Goal: Task Accomplishment & Management: Manage account settings

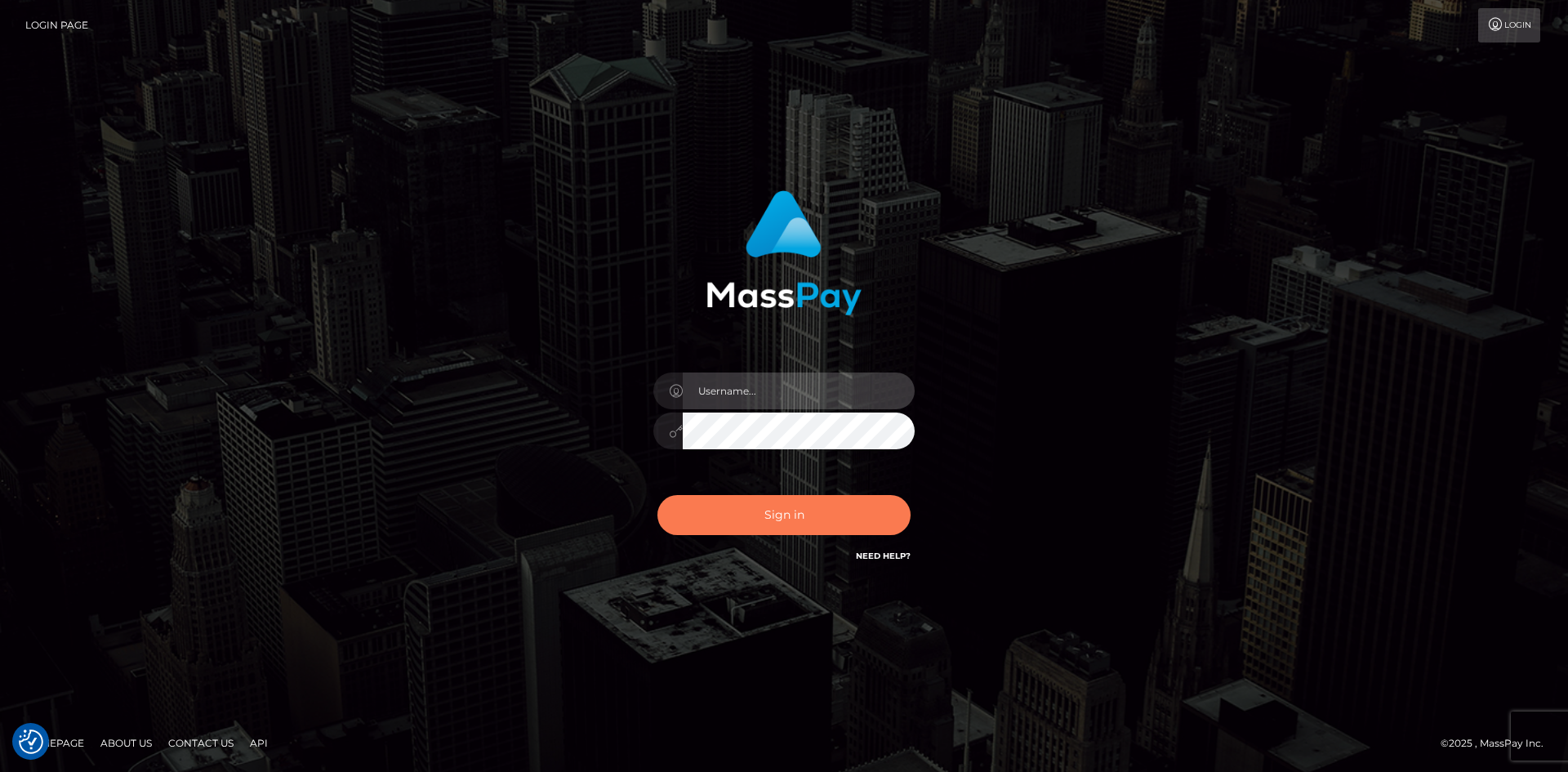
type input "tinan"
click at [800, 519] on button "Sign in" at bounding box center [784, 515] width 253 height 40
type input "tinan"
click at [842, 530] on button "Sign in" at bounding box center [784, 515] width 253 height 40
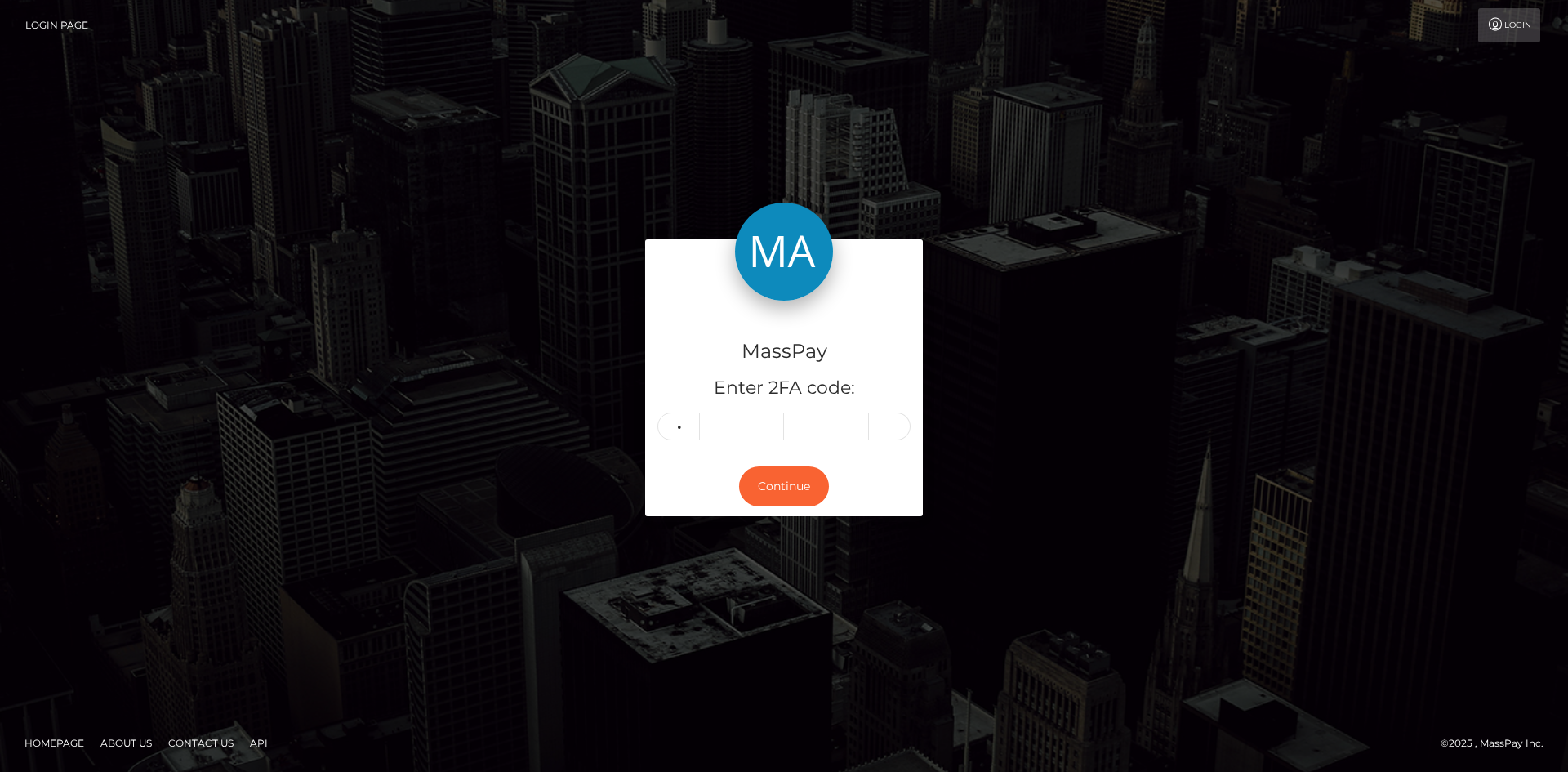
type input "4"
type input "1"
type input "2"
type input "8"
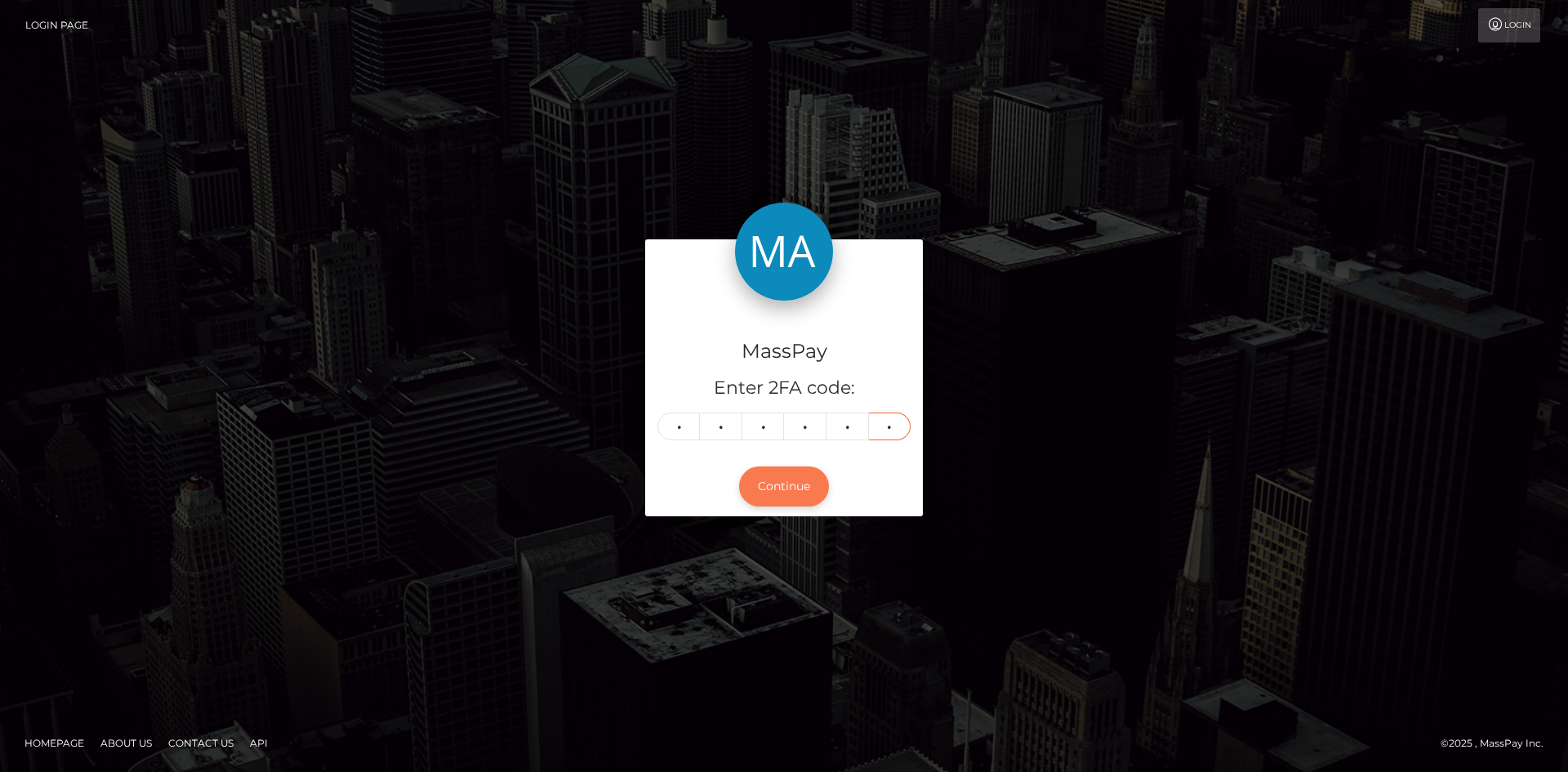
type input "2"
click at [784, 499] on button "Continue" at bounding box center [784, 486] width 90 height 40
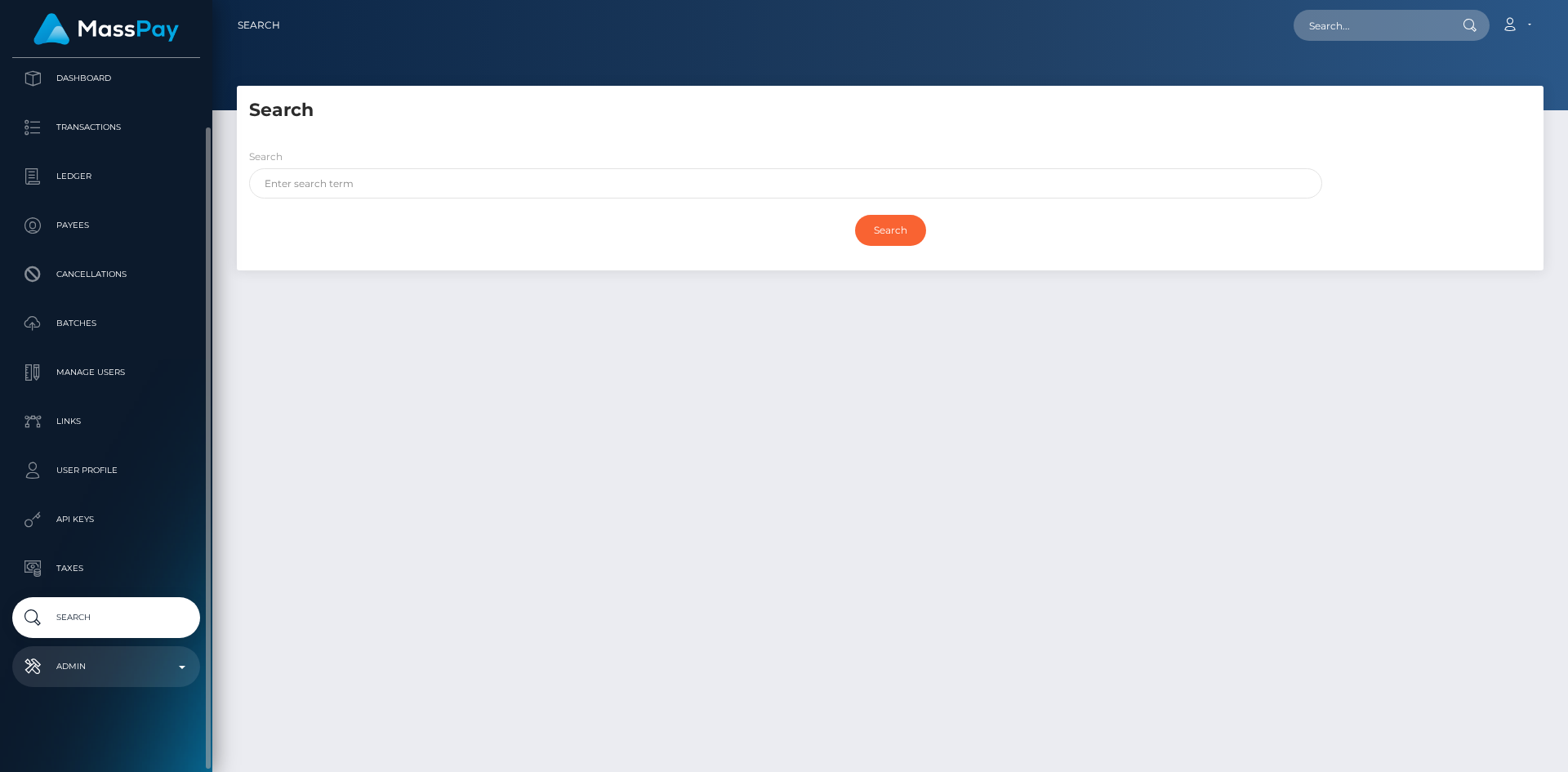
click at [124, 674] on p "Admin" at bounding box center [106, 667] width 175 height 25
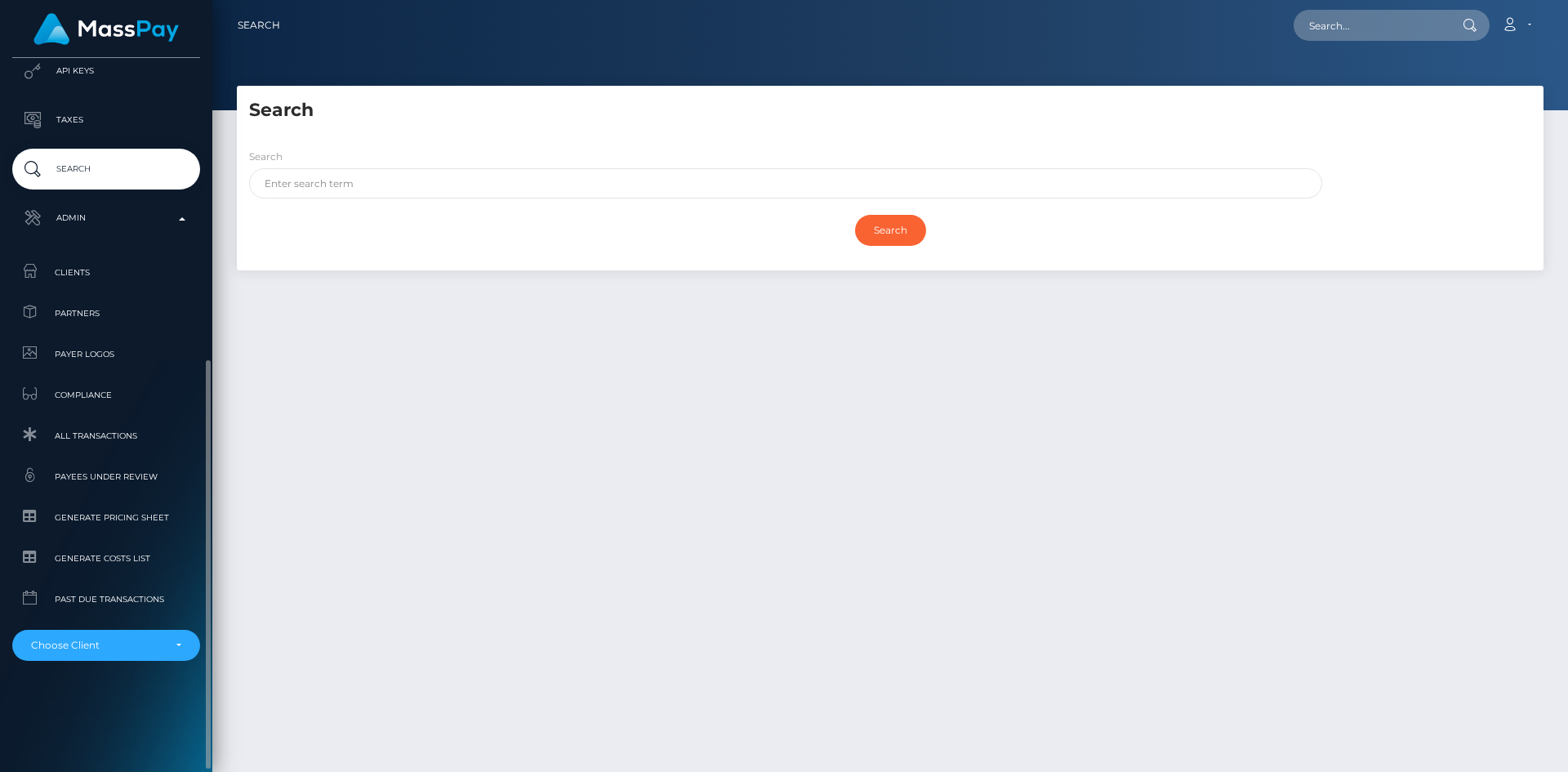
click at [129, 662] on div "MassPay Dashboard Transactions Ledger Payees Cancellations" at bounding box center [106, 413] width 213 height 711
click at [133, 647] on div "Choose Client" at bounding box center [97, 646] width 132 height 13
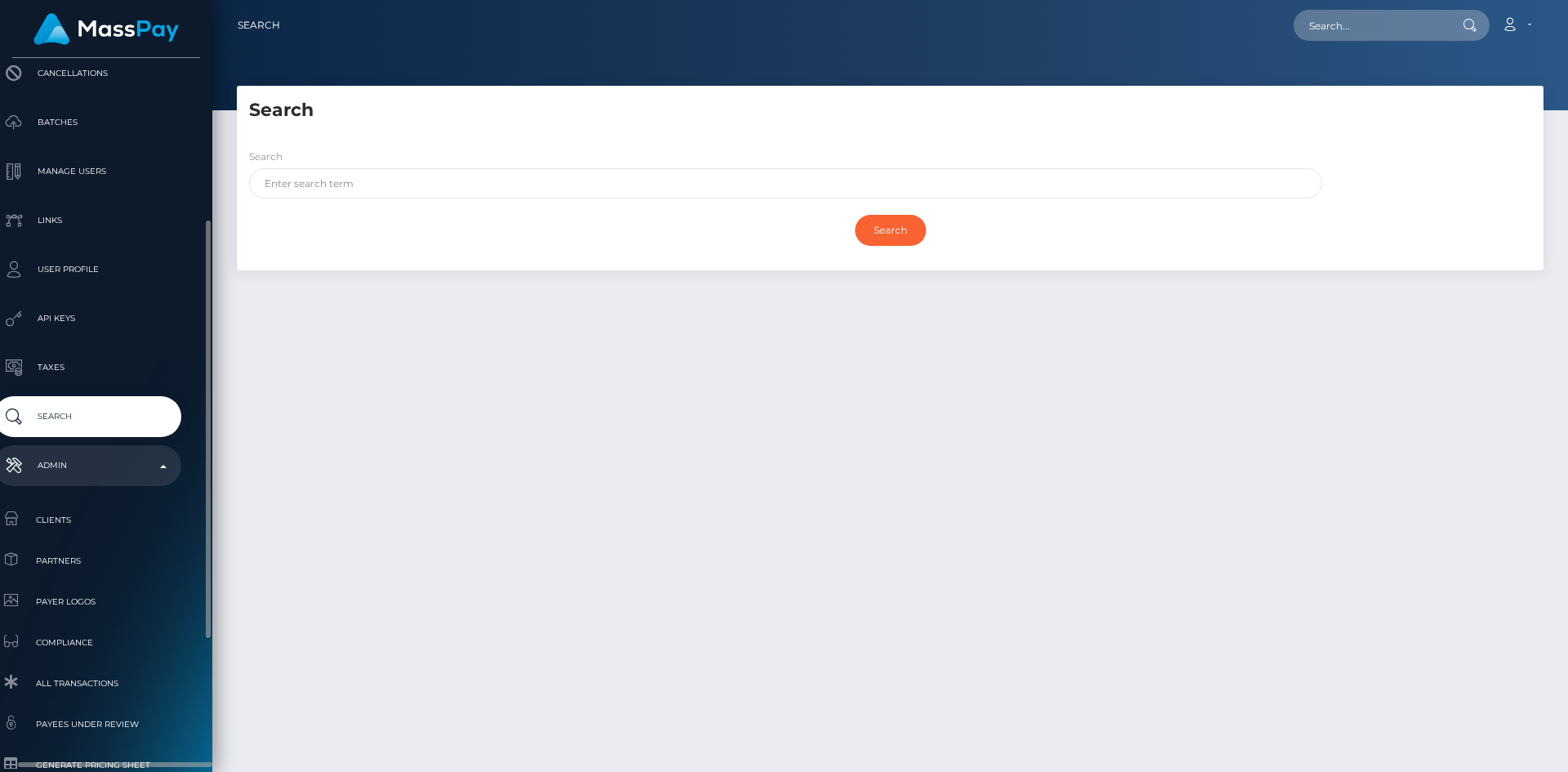
scroll to position [499, 19]
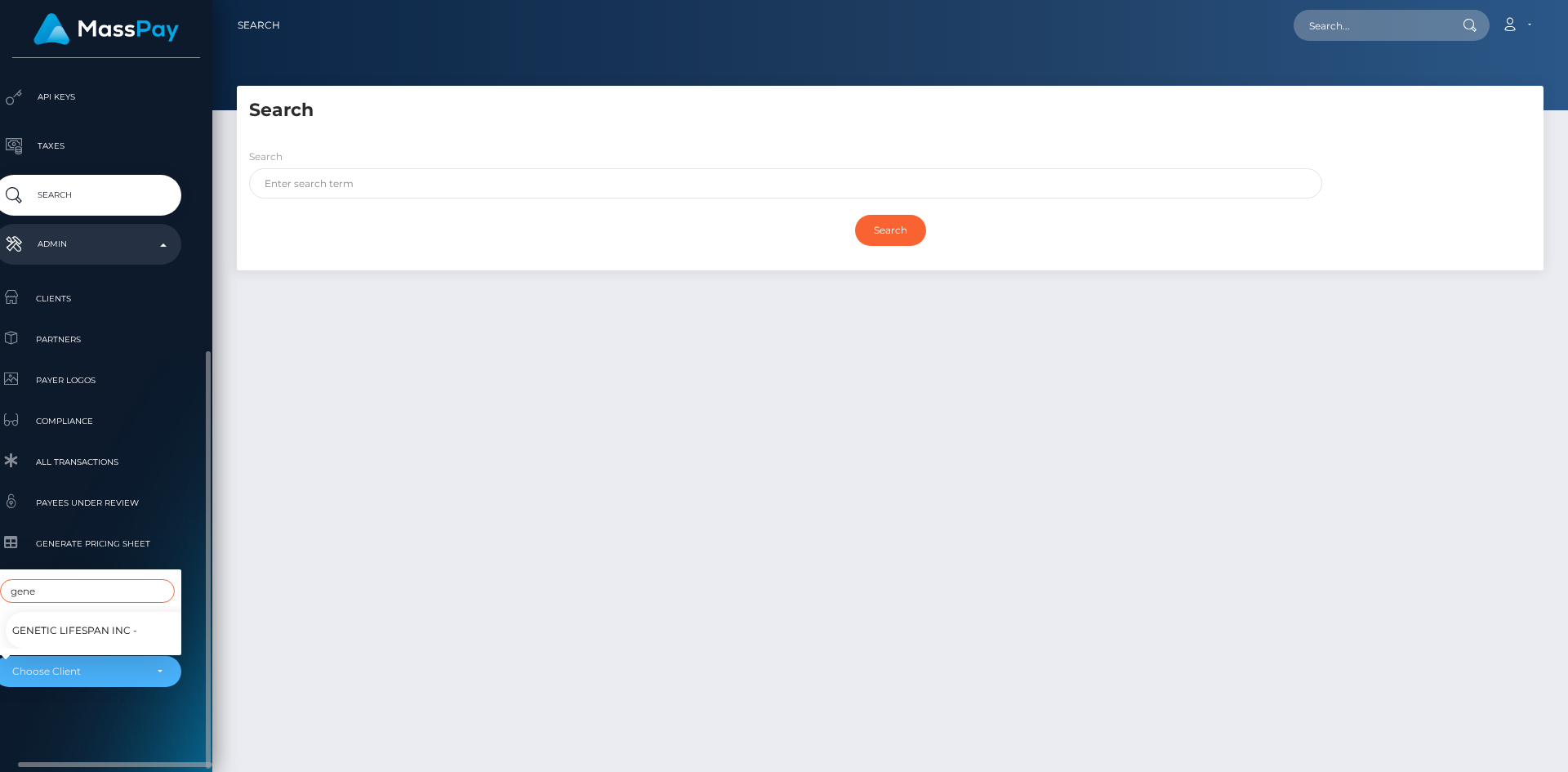
type input "gene"
click at [103, 622] on span "Genetic LIfespan Inc -" at bounding box center [75, 631] width 125 height 21
select select "256"
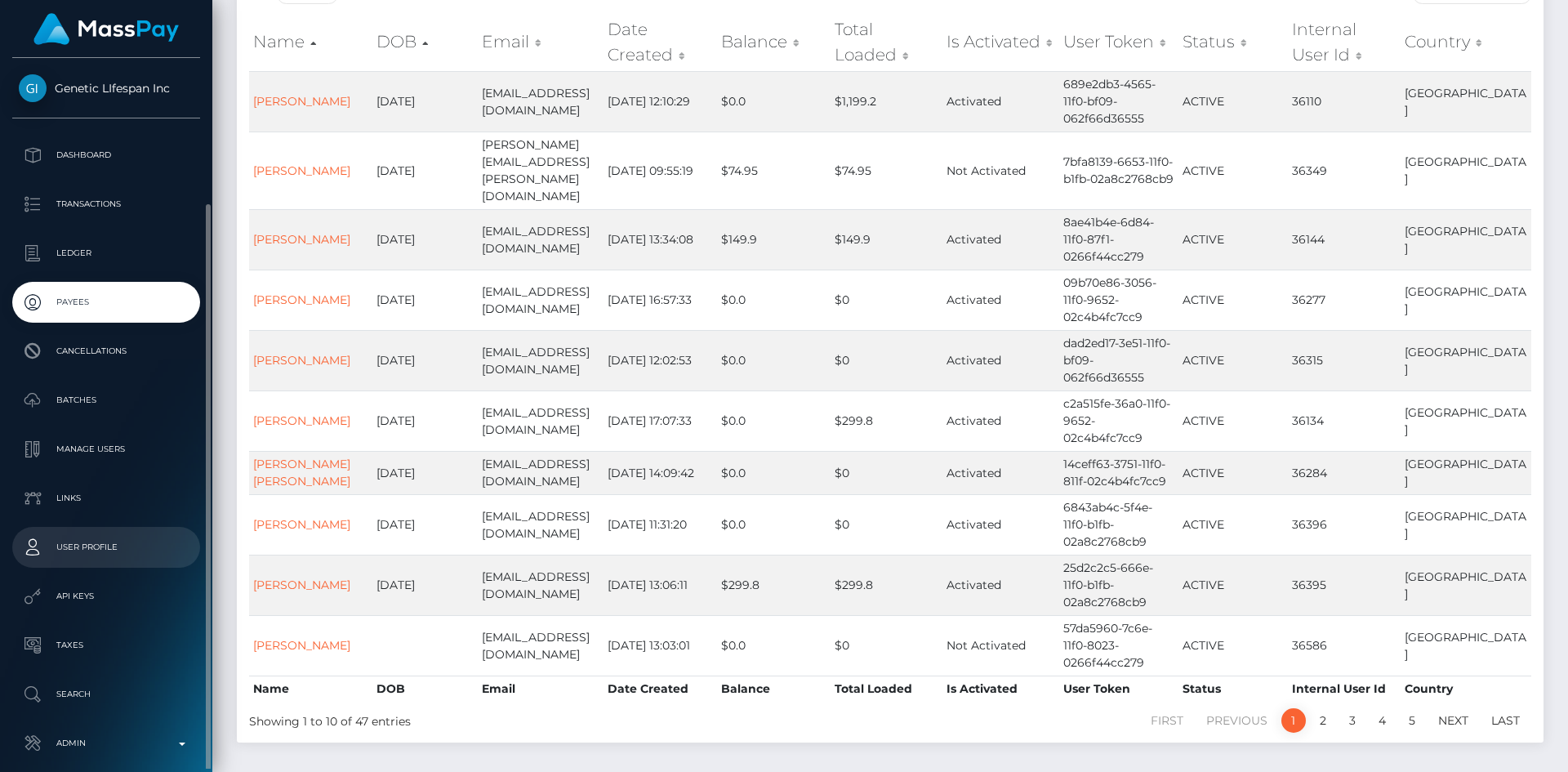
scroll to position [77, 0]
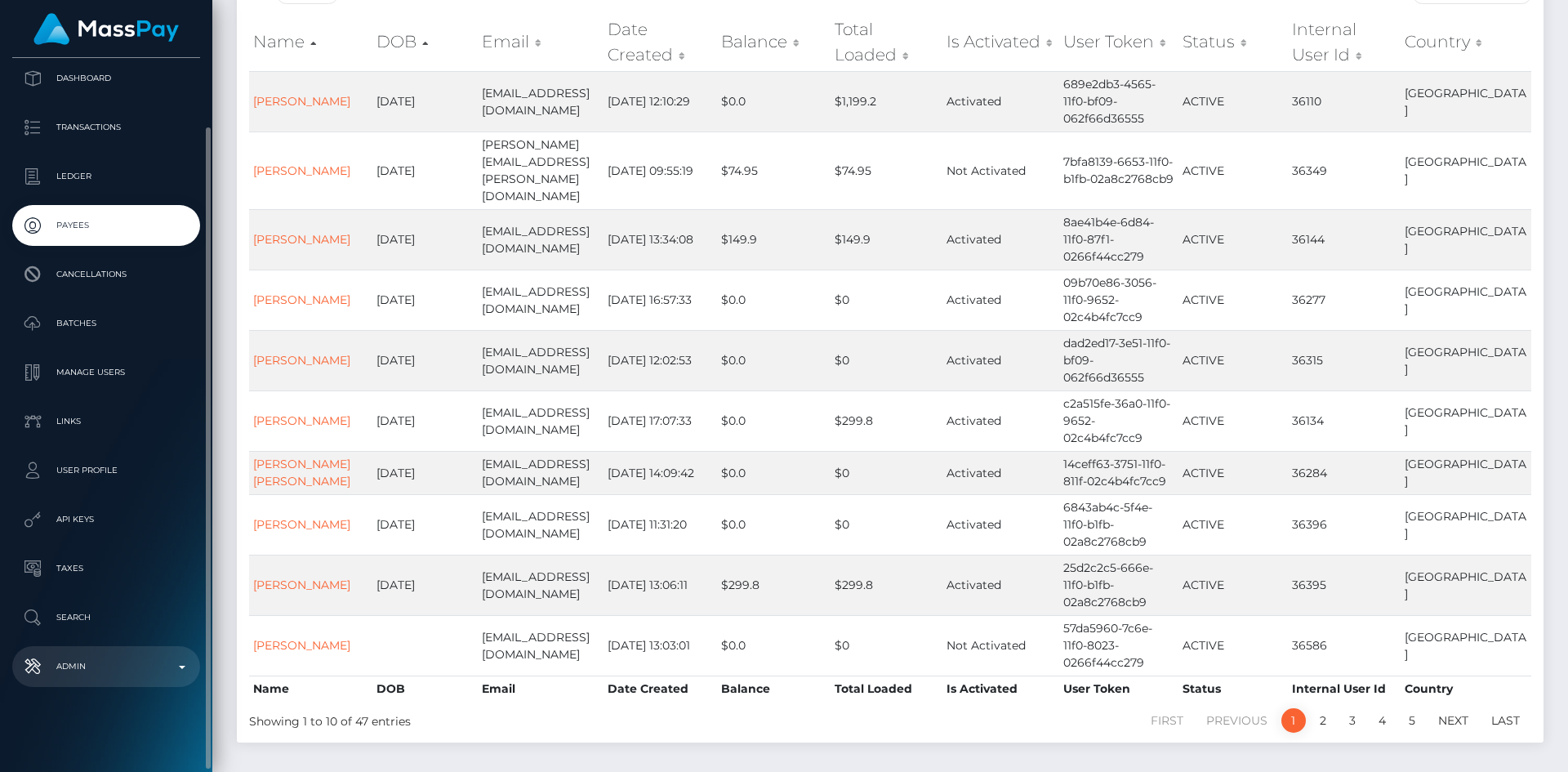
click at [96, 667] on p "Admin" at bounding box center [106, 667] width 175 height 25
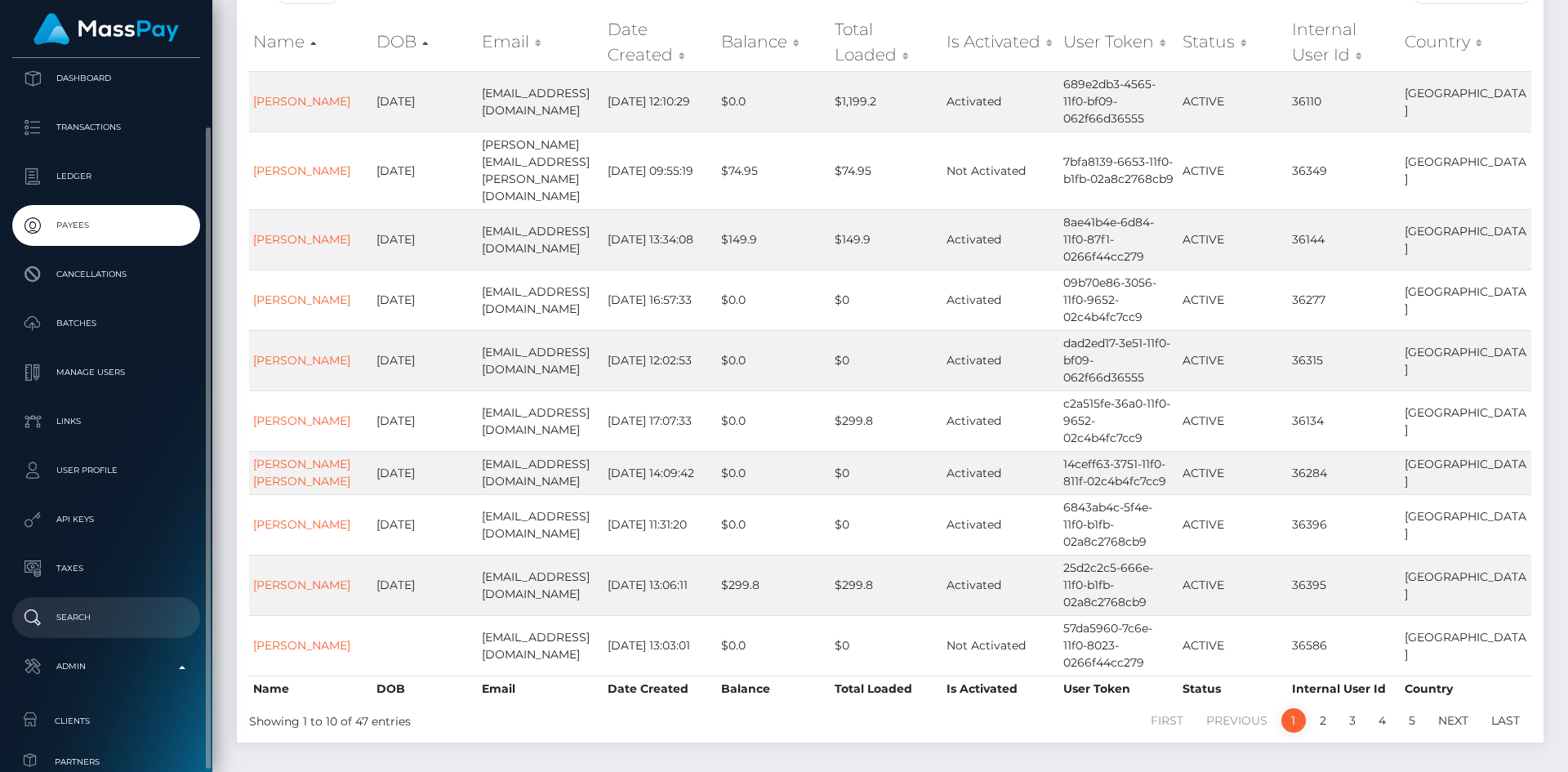
scroll to position [518, 0]
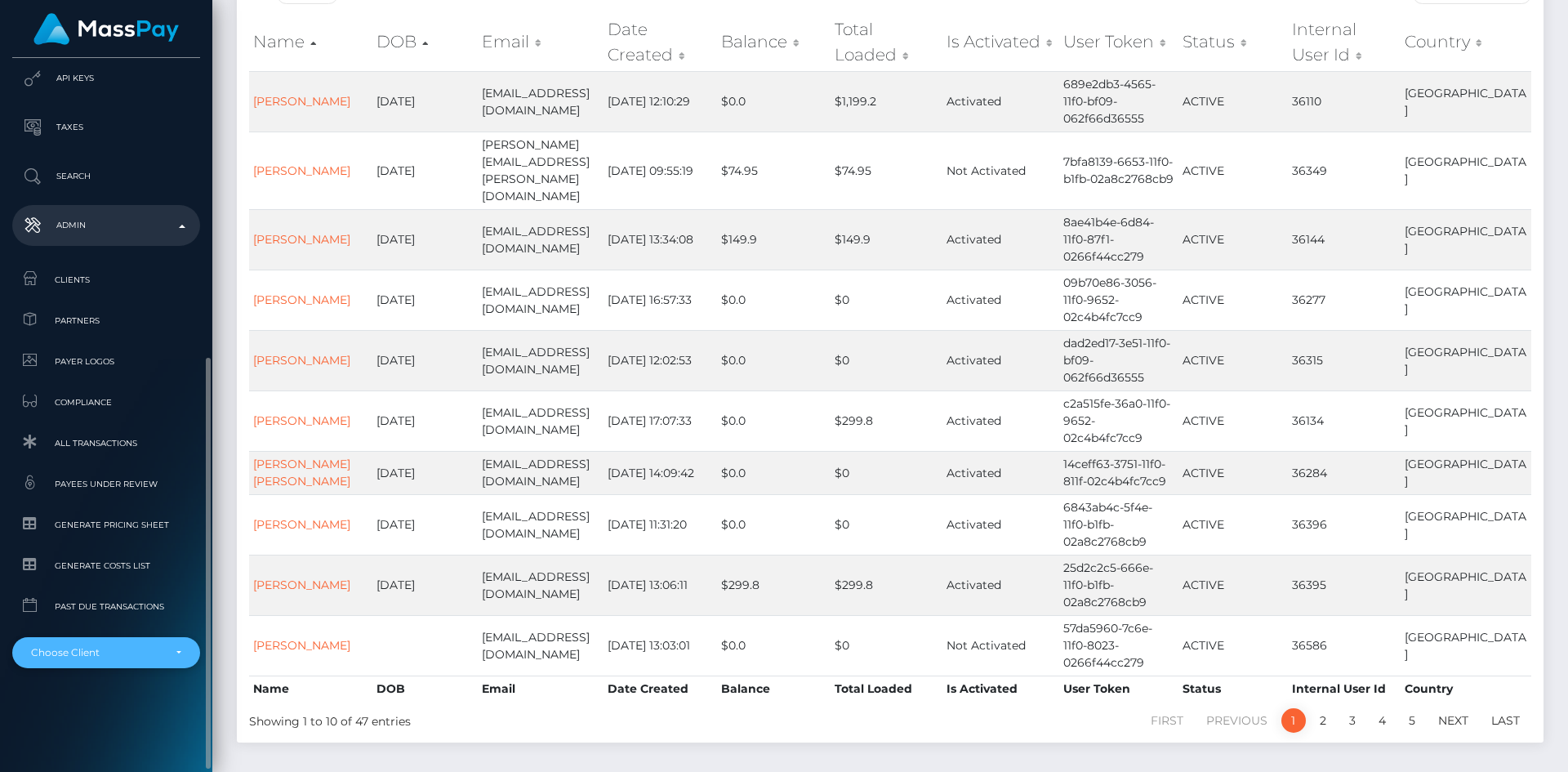
click at [100, 659] on div "Choose Client" at bounding box center [97, 653] width 132 height 13
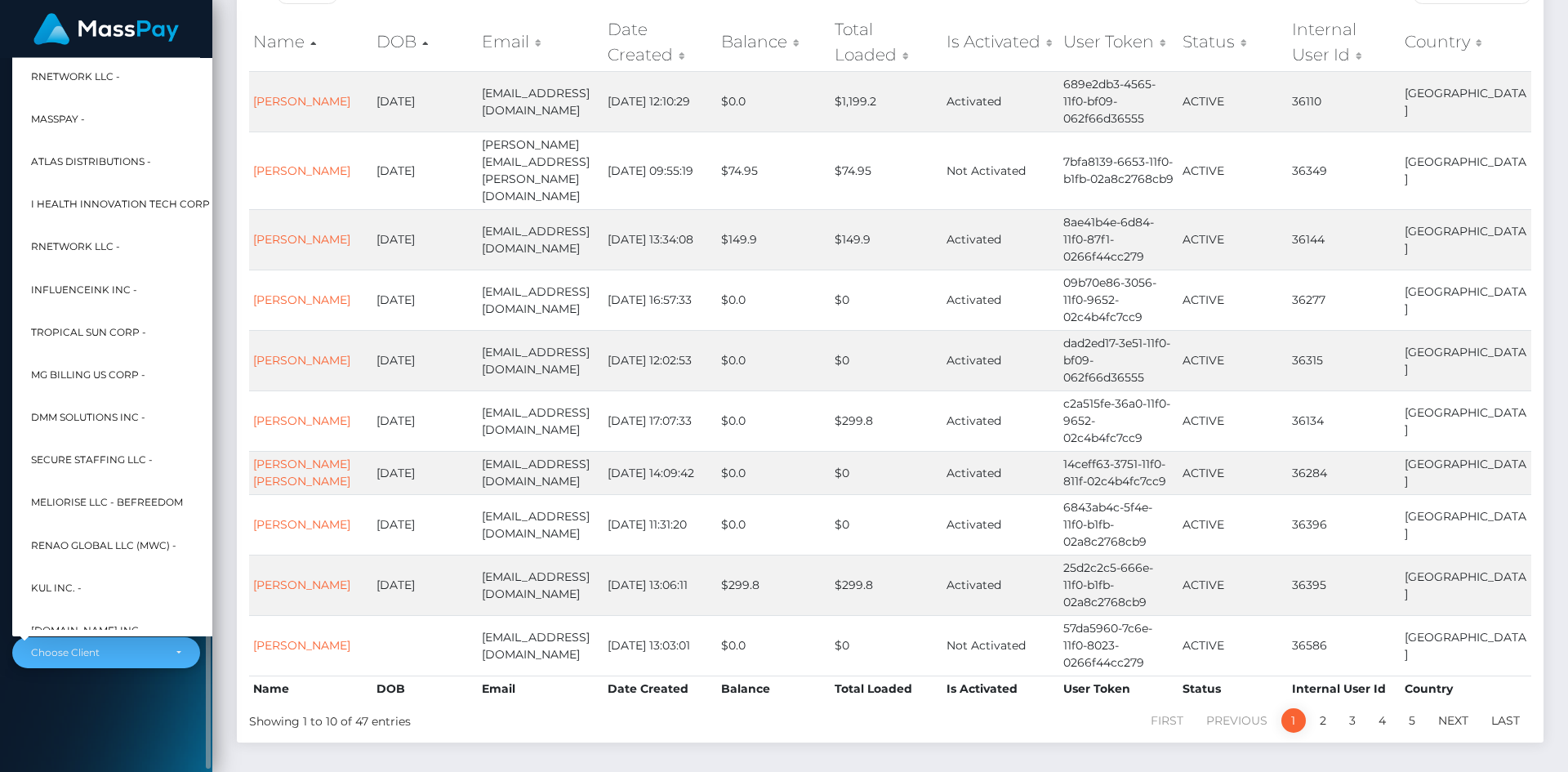
scroll to position [509, 0]
click at [76, 686] on div "Genetic LIfespan Inc Dashboard Transactions Ledger Payees Cancellations Links" at bounding box center [106, 413] width 213 height 711
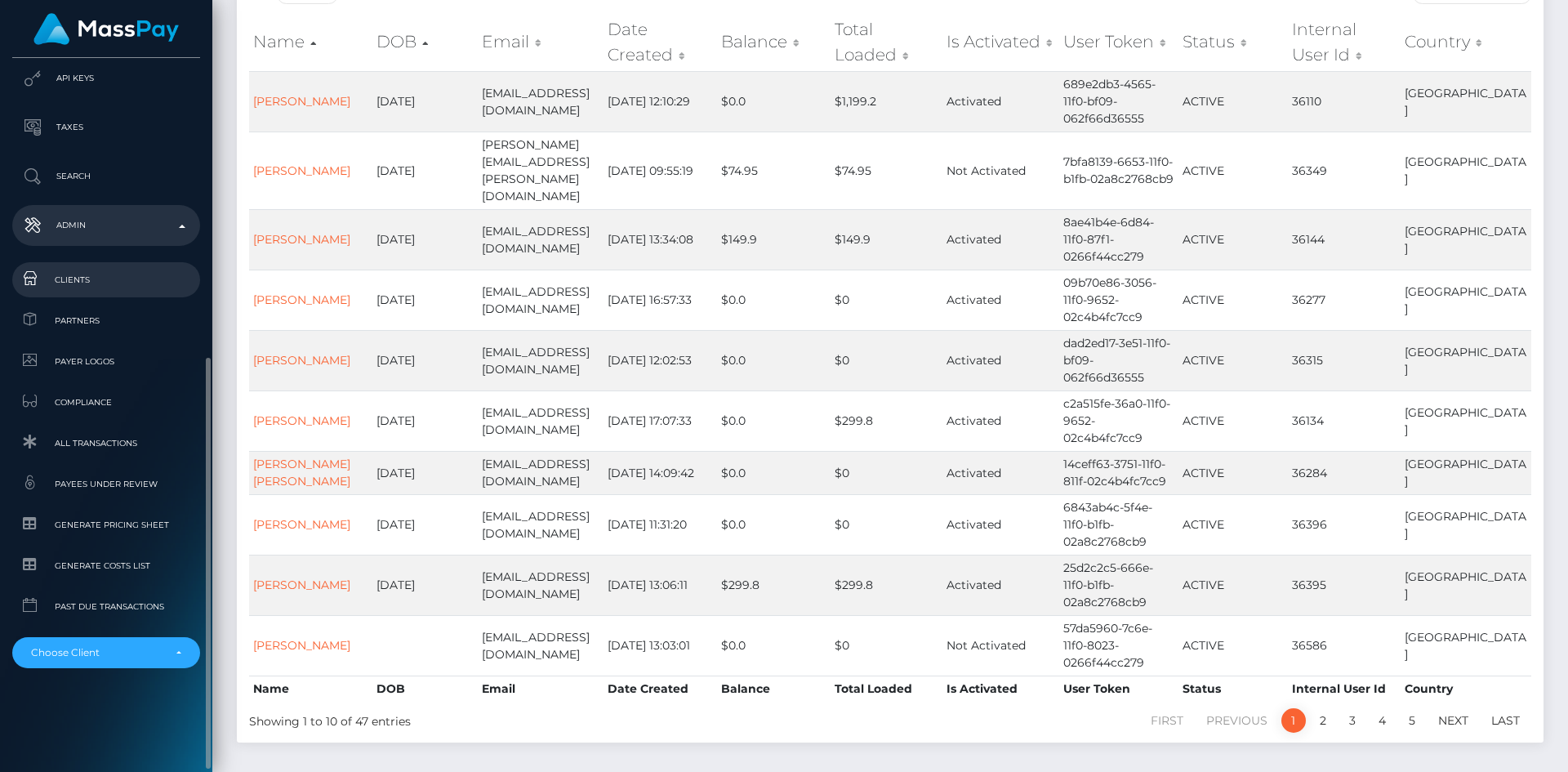
click at [104, 273] on span "Clients" at bounding box center [106, 280] width 175 height 19
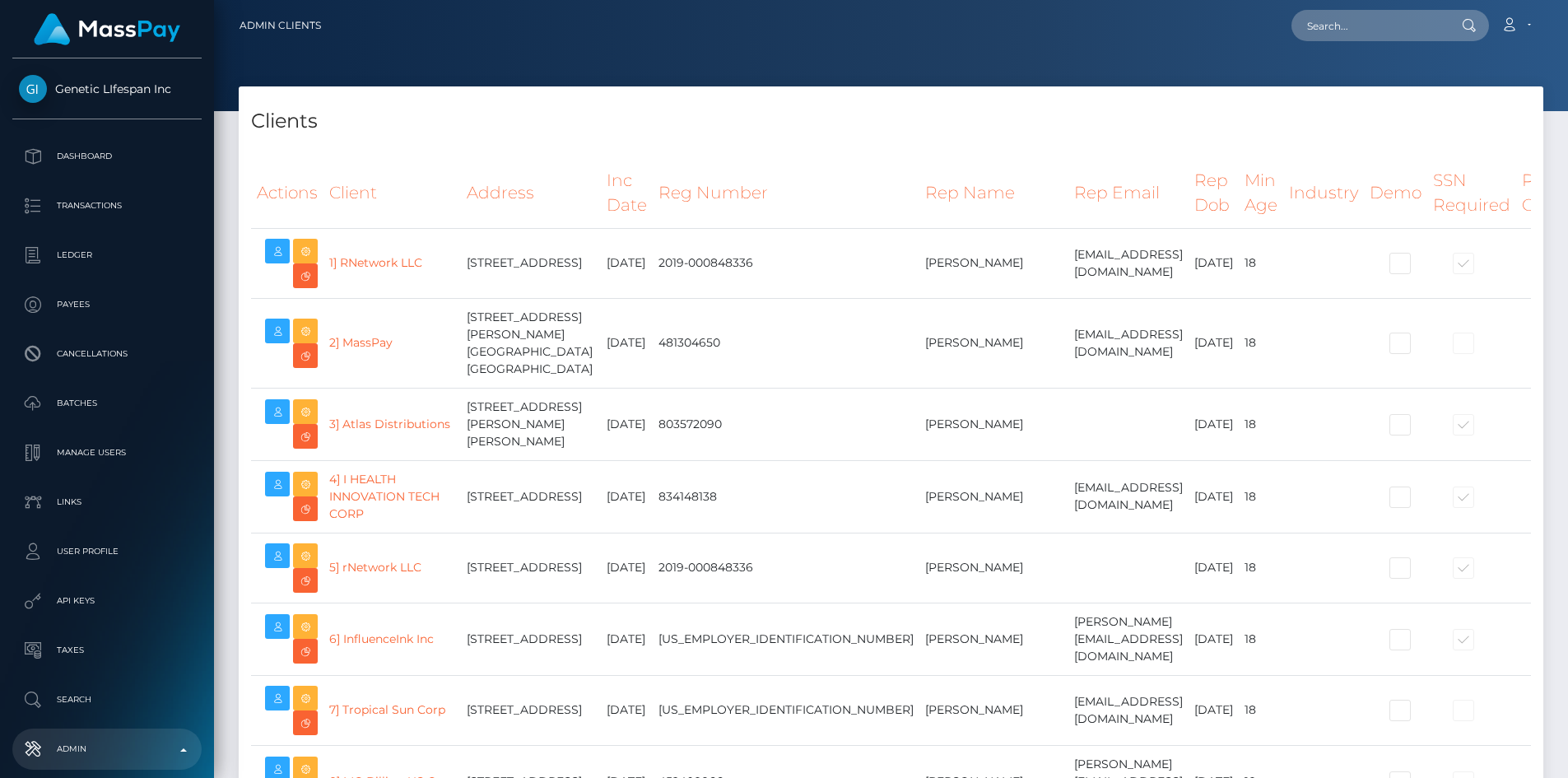
select select "223"
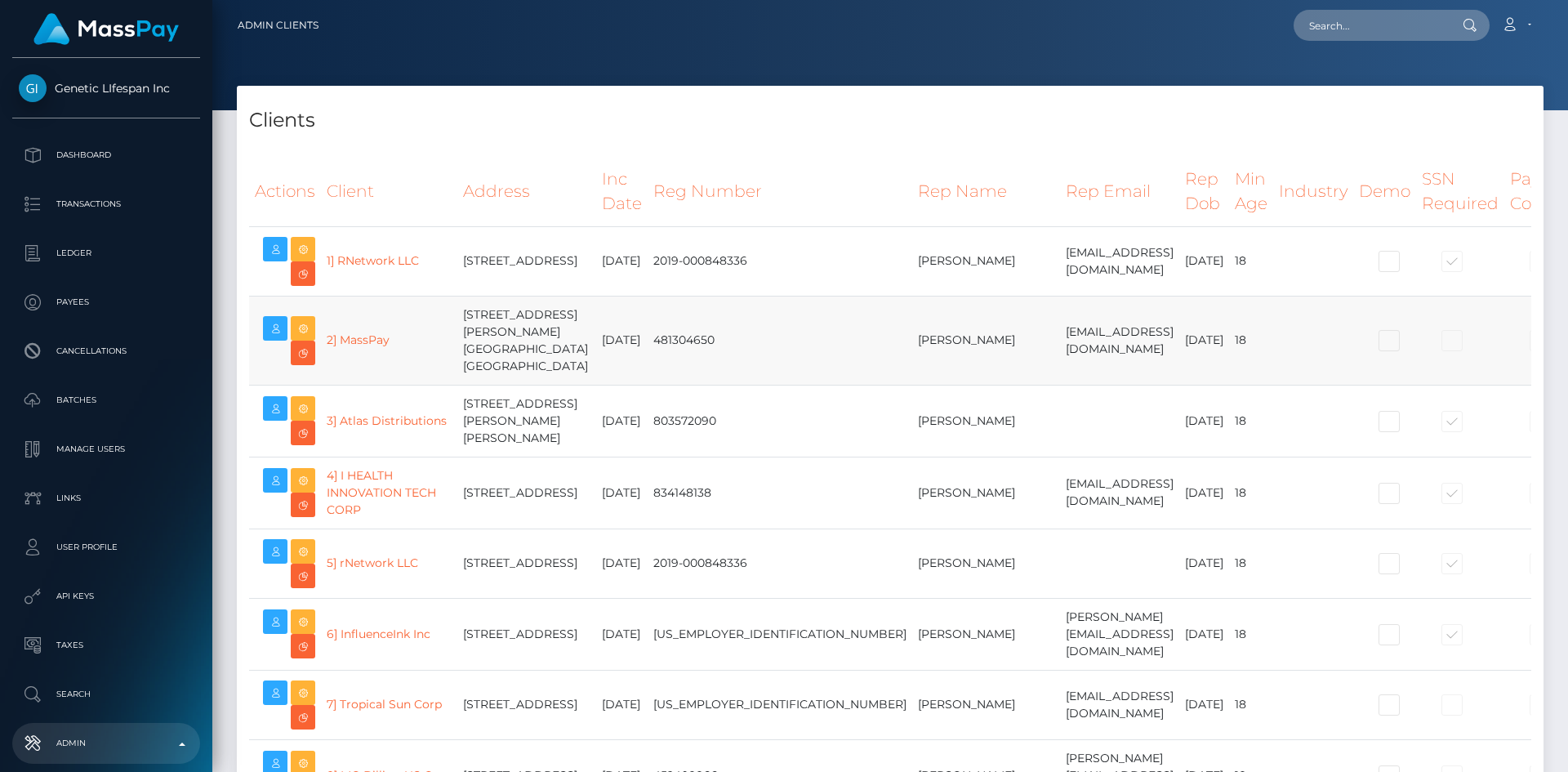
select select
select select "223"
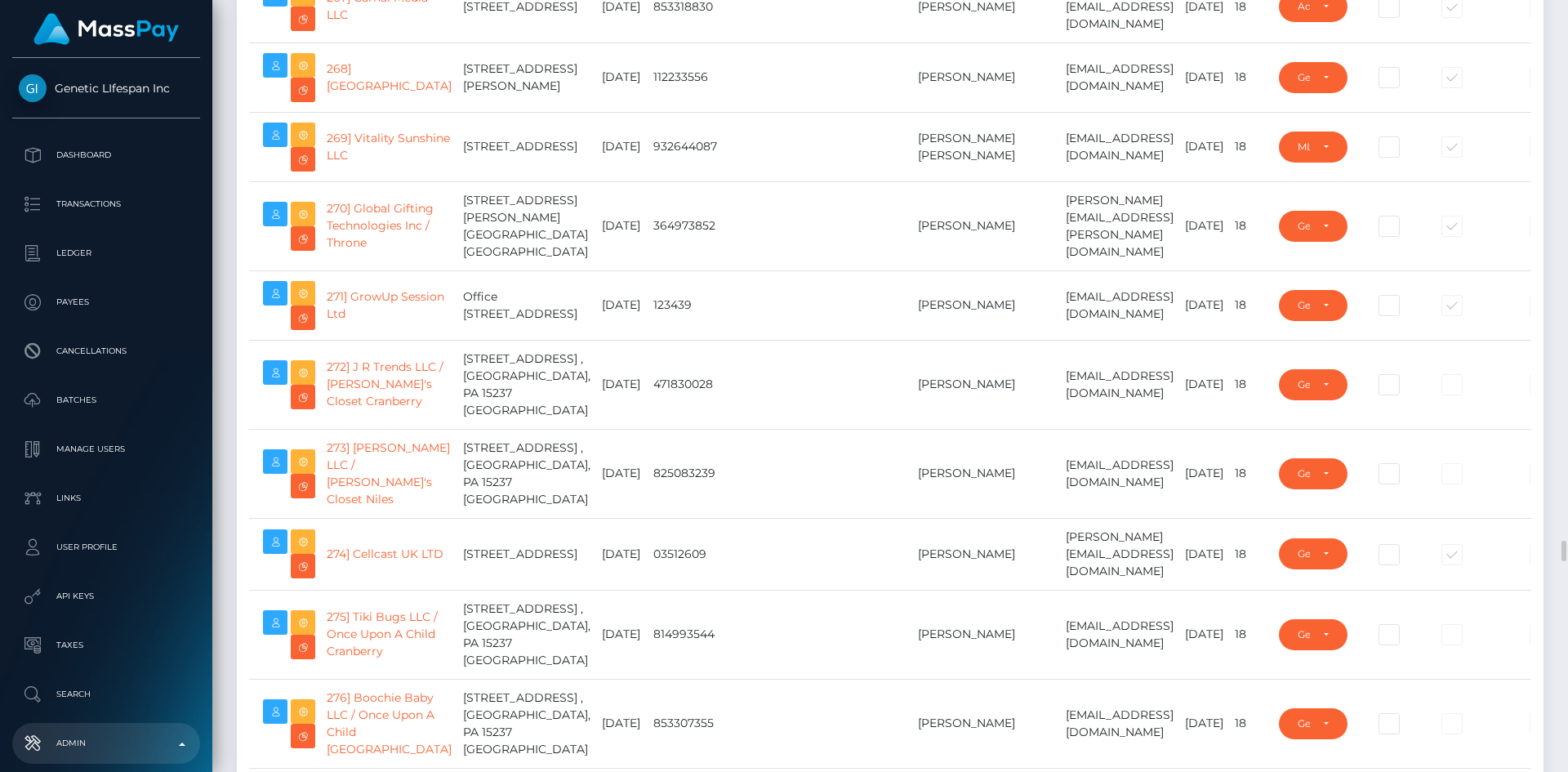
scroll to position [19691, 0]
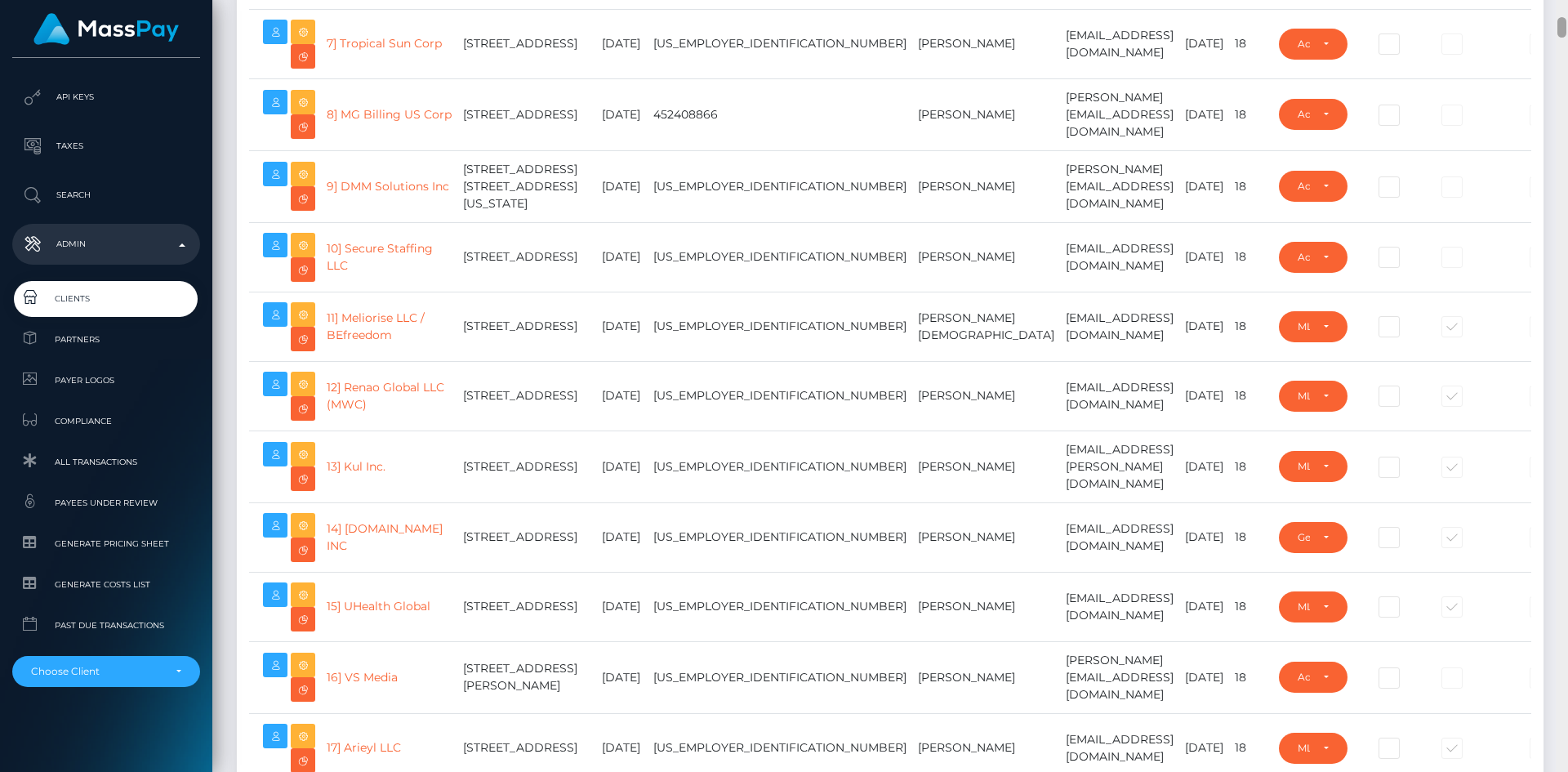
scroll to position [0, 0]
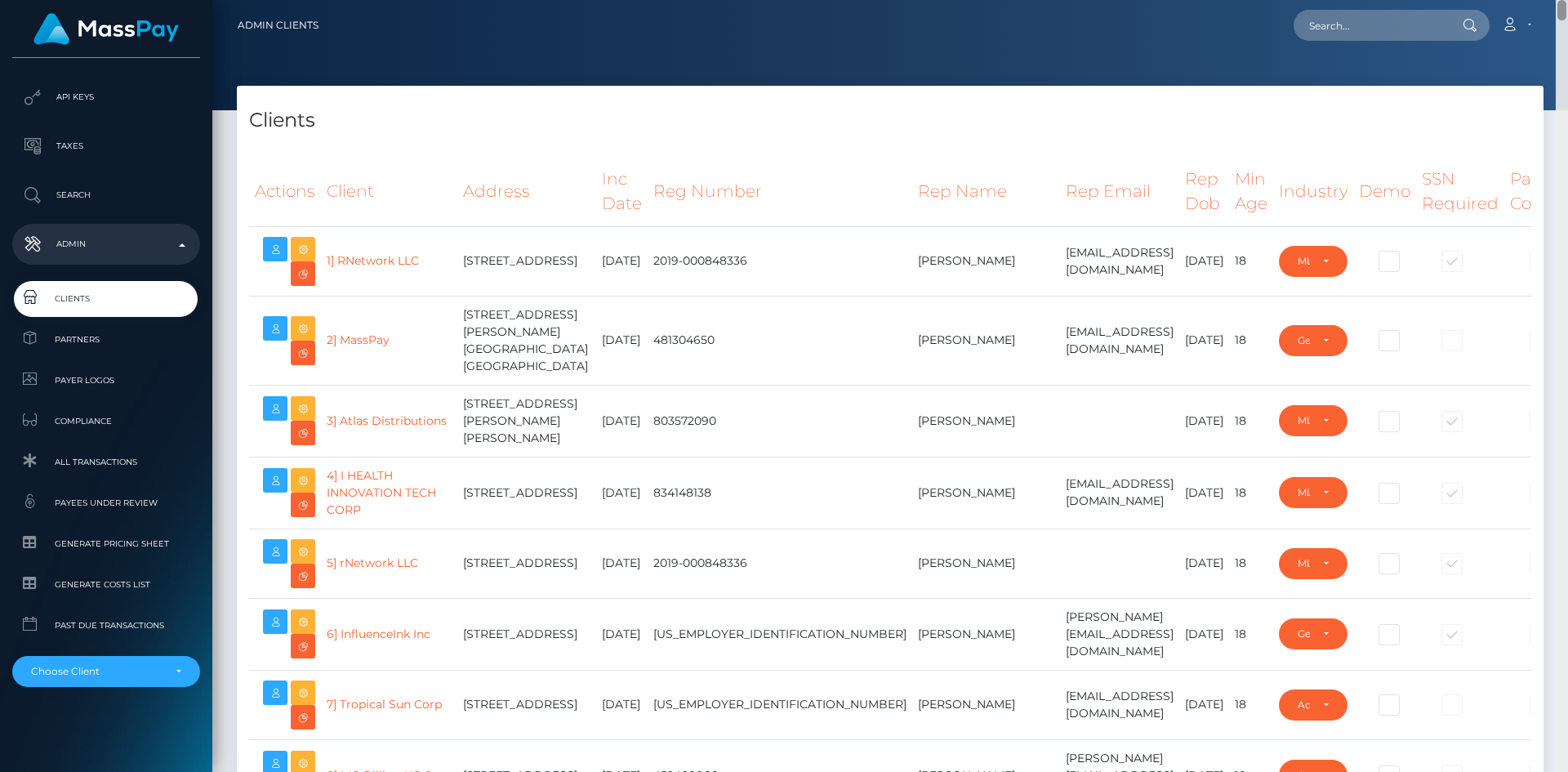
drag, startPoint x: 1562, startPoint y: 479, endPoint x: 1542, endPoint y: -11, distance: 490.4
click at [1542, 0] on html "Genetic LIfespan Inc Dashboard Transactions Ledger Payees Batches" at bounding box center [784, 386] width 1568 height 772
paste input "adam.gilmer@geneticlifespan.com"
type input "adam.gilmer@geneticlifespan.com"
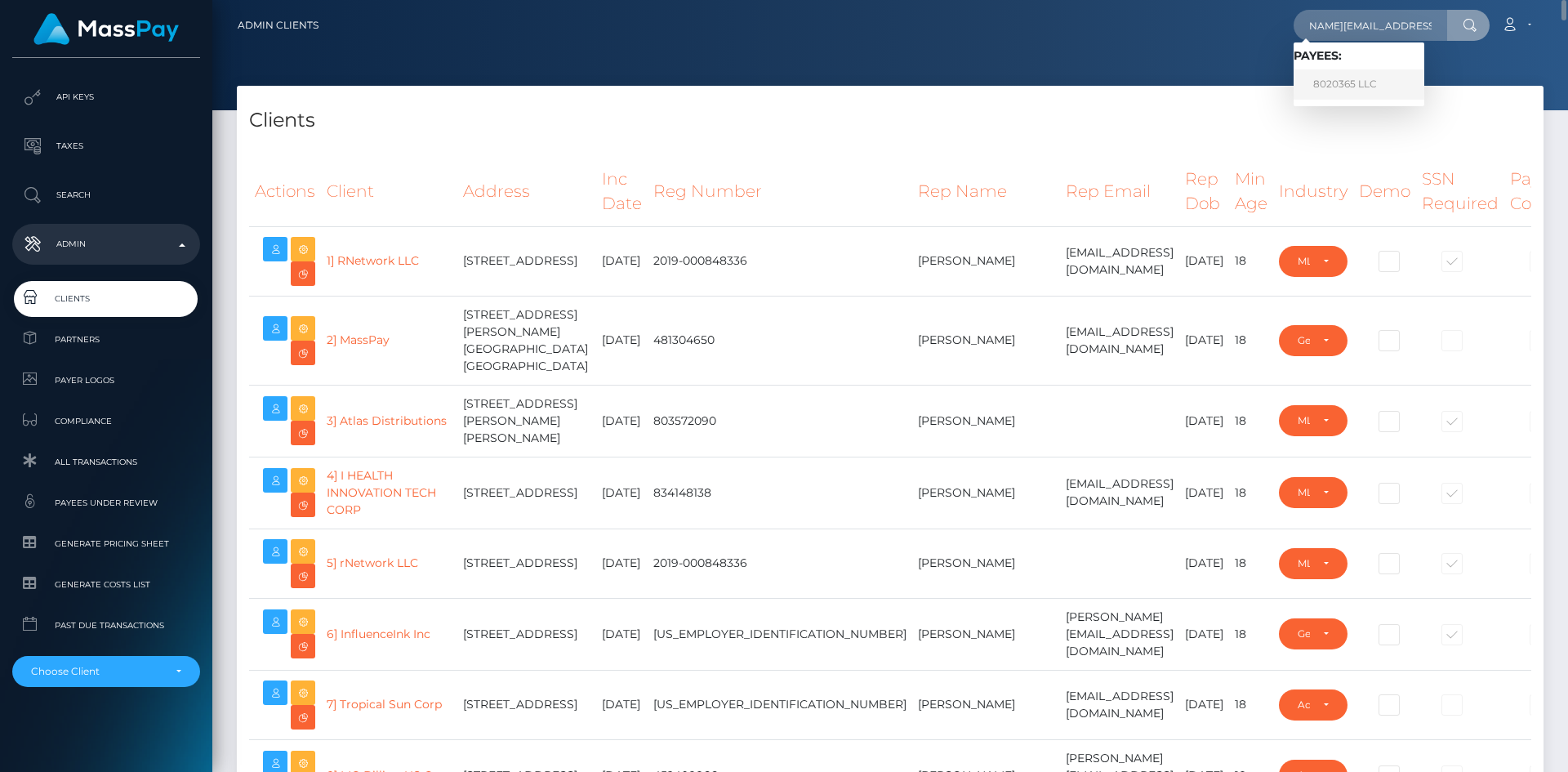
click at [1376, 89] on link "8020365 LLC" at bounding box center [1359, 85] width 131 height 30
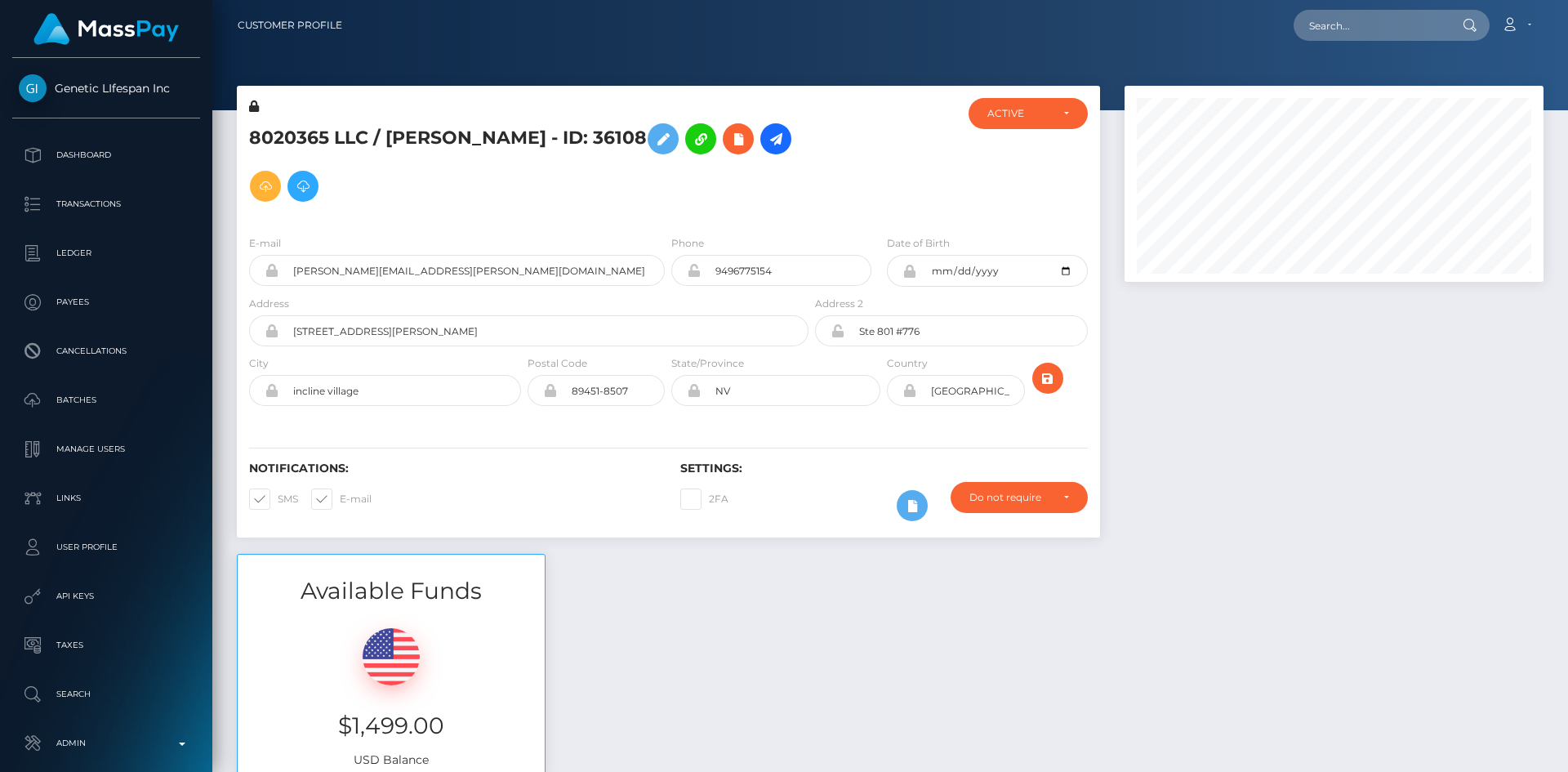
scroll to position [197, 420]
drag, startPoint x: 709, startPoint y: 135, endPoint x: 392, endPoint y: 122, distance: 317.3
click at [392, 122] on h5 "8020365 LLC / [PERSON_NAME] - ID: 36108" at bounding box center [524, 162] width 551 height 95
click at [479, 207] on h5 "8020365 LLC / [PERSON_NAME] - ID: 36108" at bounding box center [524, 162] width 551 height 95
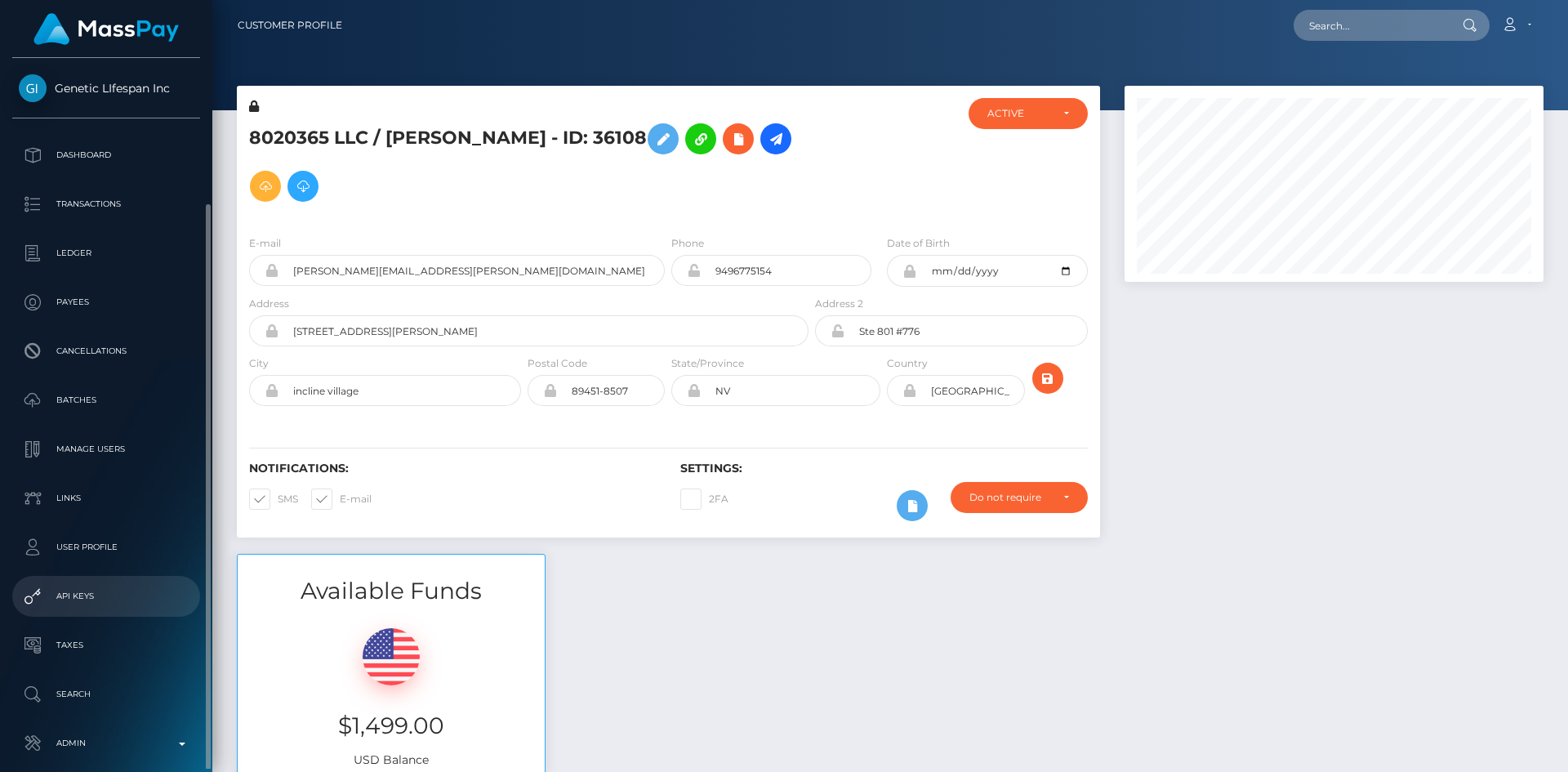
scroll to position [77, 0]
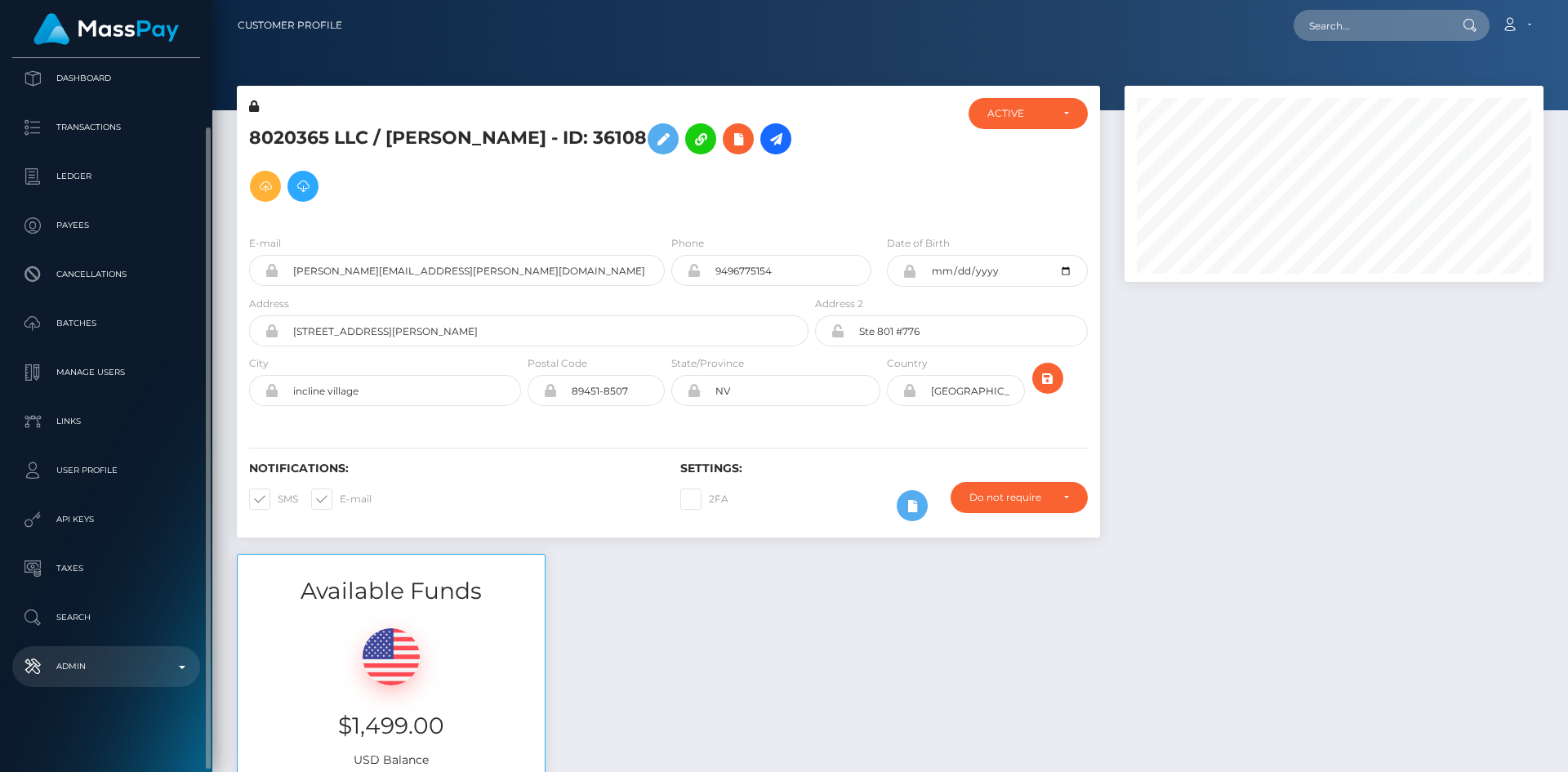
click at [109, 663] on p "Admin" at bounding box center [106, 667] width 175 height 25
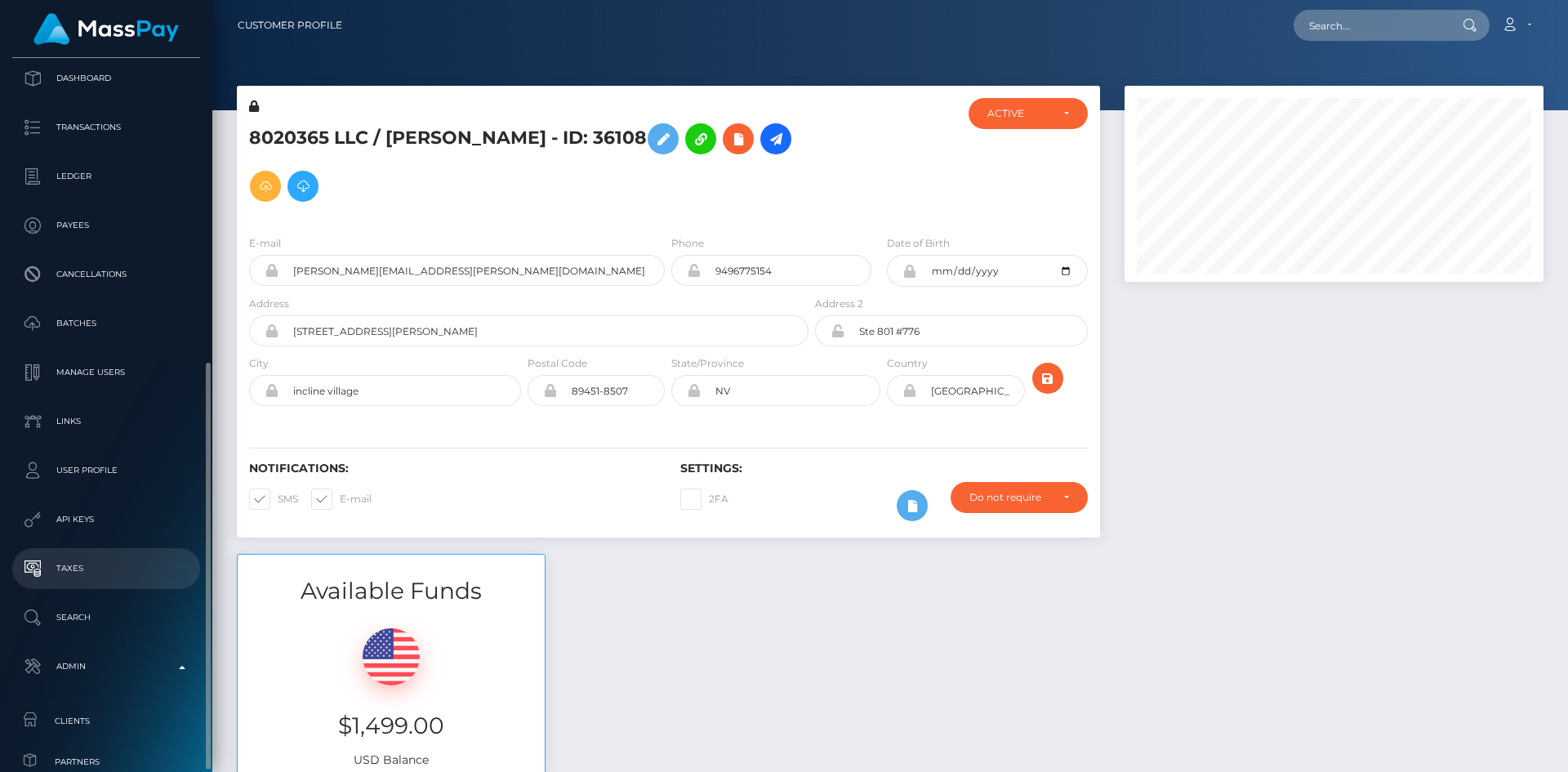
scroll to position [322, 0]
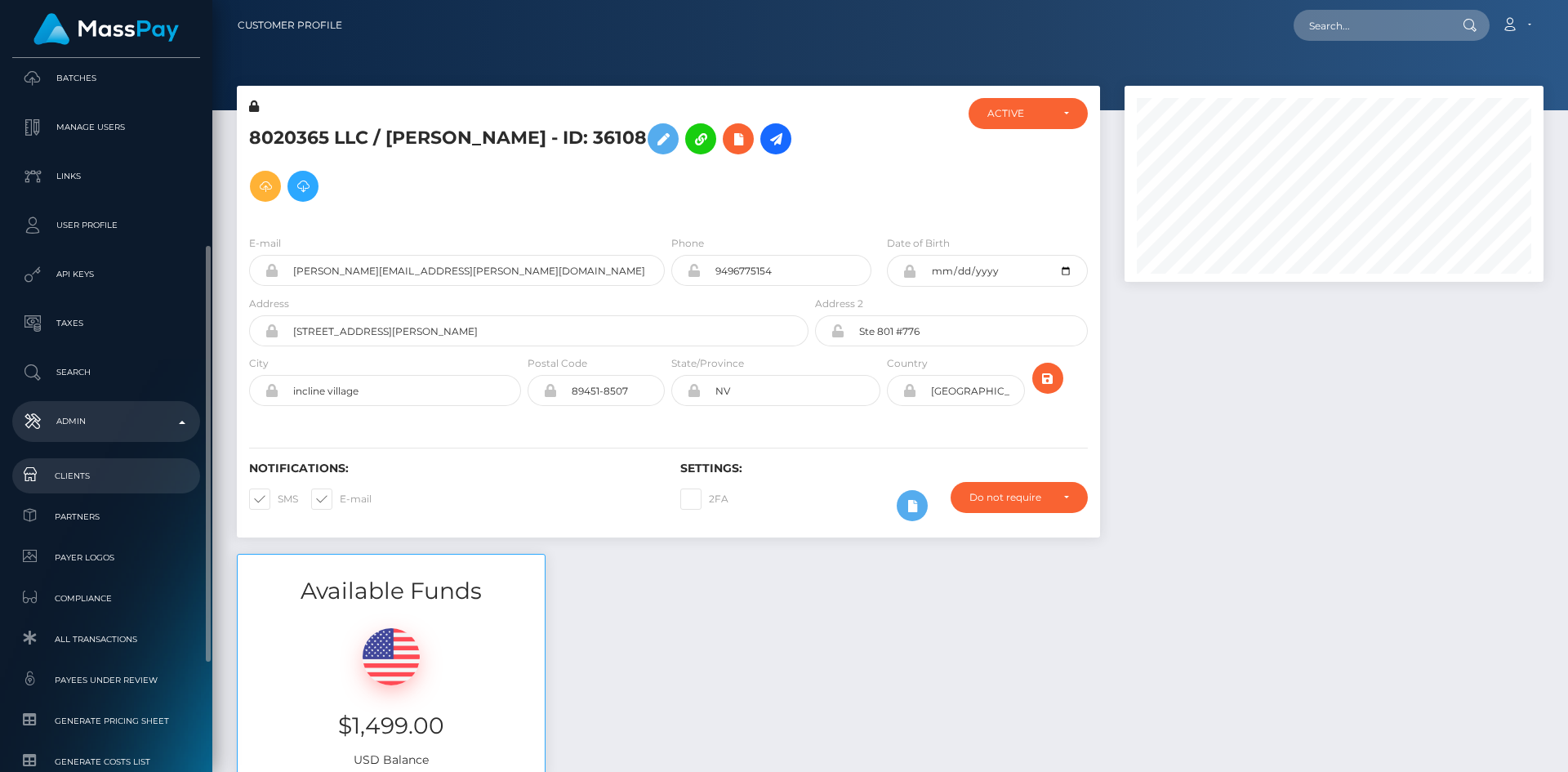
click at [95, 478] on span "Clients" at bounding box center [106, 476] width 175 height 19
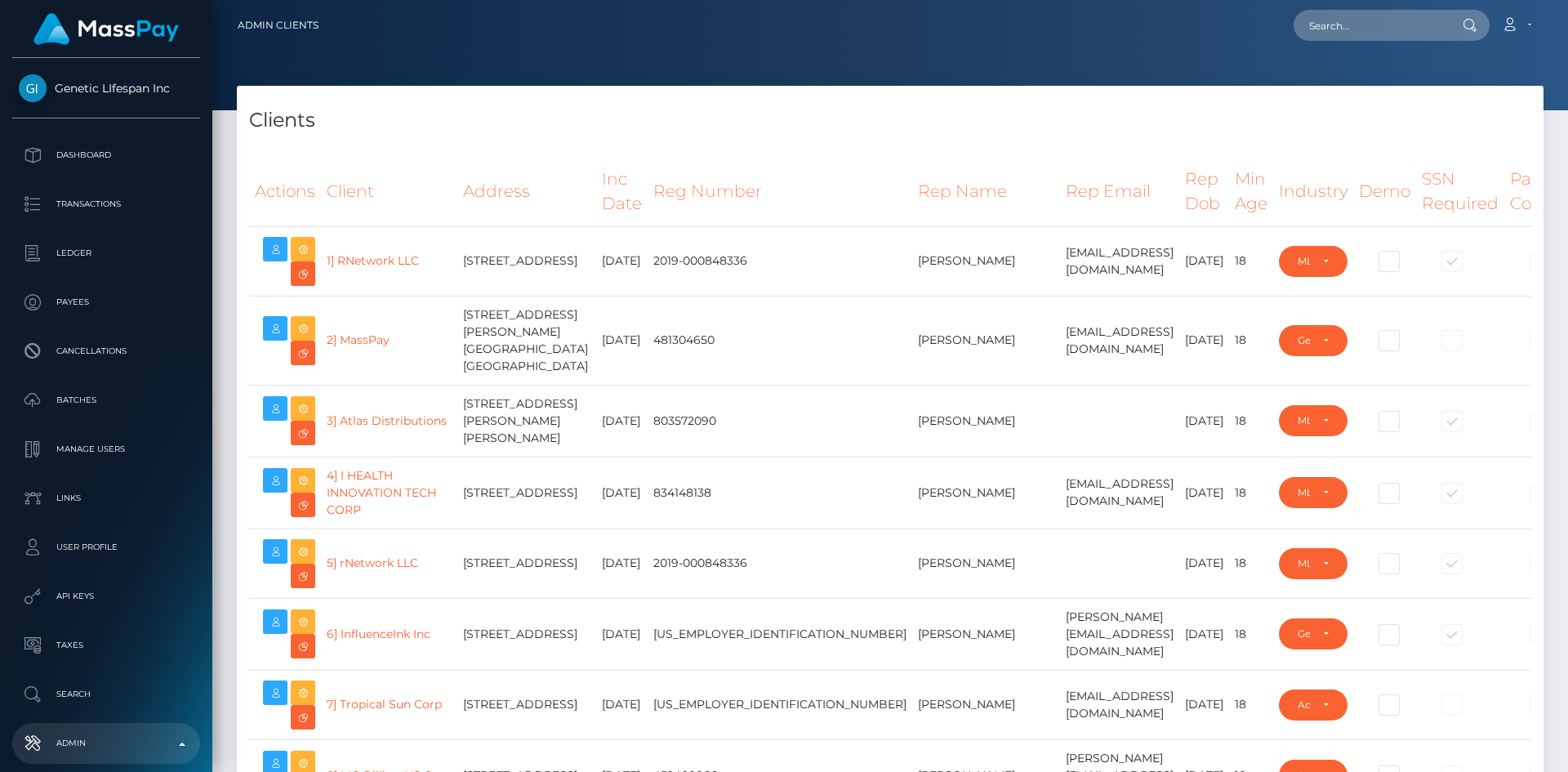
select select "223"
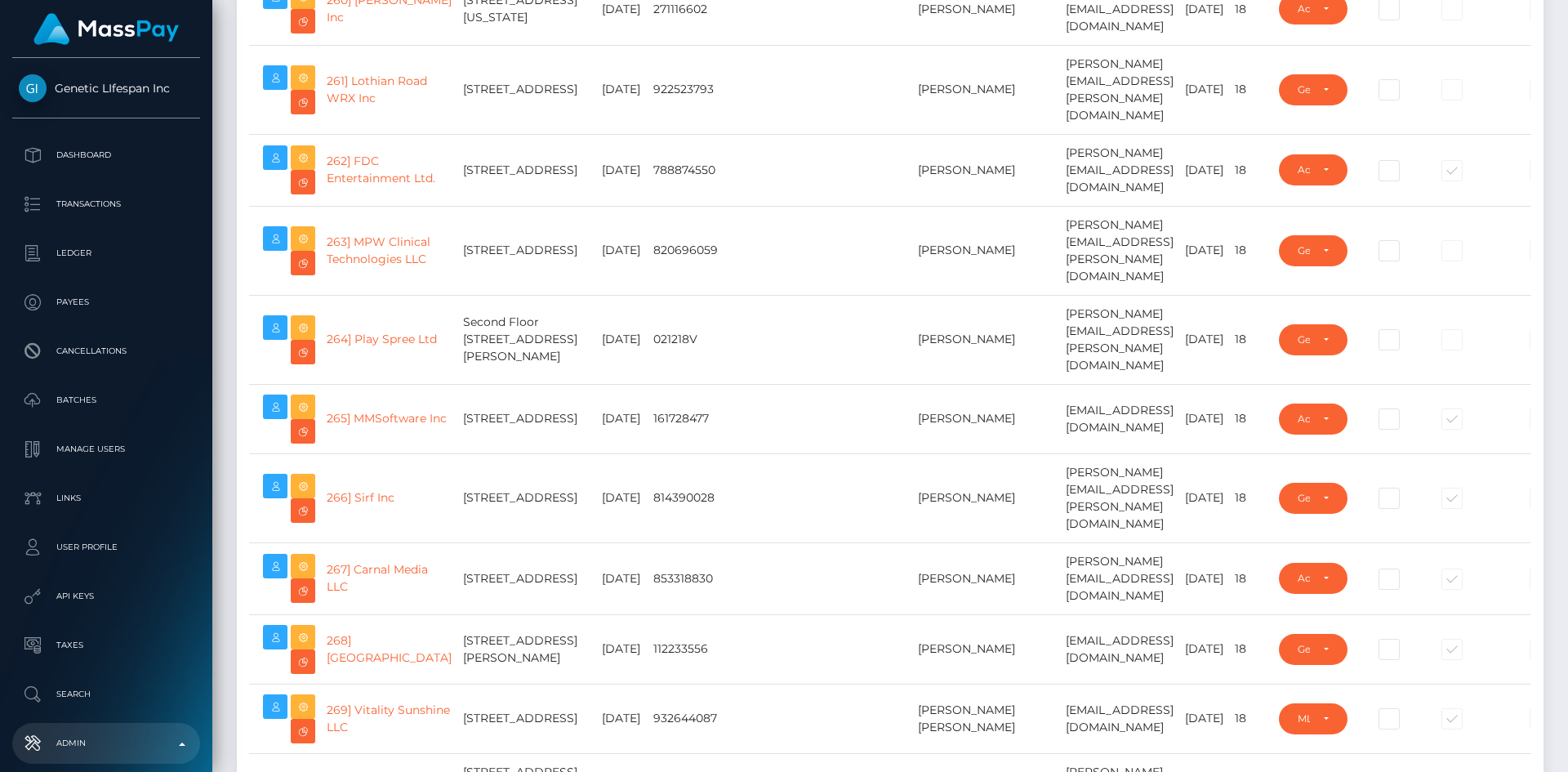
scroll to position [19773, 0]
